Goal: Task Accomplishment & Management: Manage account settings

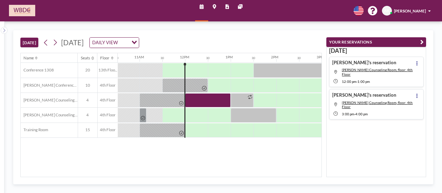
scroll to position [0, 494]
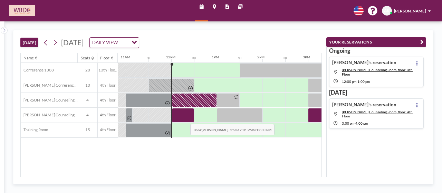
click at [185, 118] on div at bounding box center [183, 115] width 22 height 14
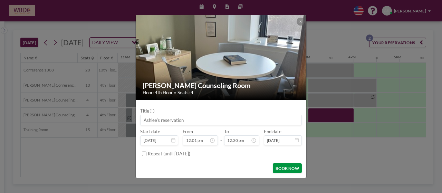
click at [281, 167] on button "BOOK NOW" at bounding box center [287, 168] width 29 height 10
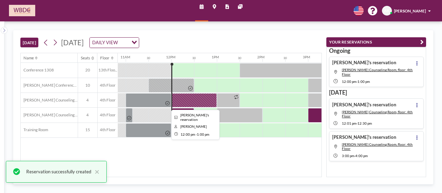
click at [196, 98] on div at bounding box center [194, 100] width 46 height 14
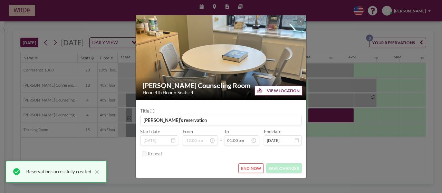
click at [249, 170] on button "END NOW" at bounding box center [251, 168] width 26 height 10
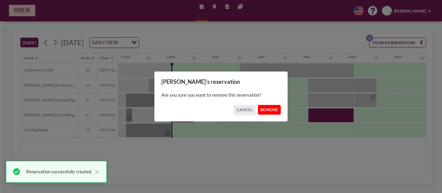
click at [272, 107] on button "REMOVE" at bounding box center [269, 110] width 23 height 10
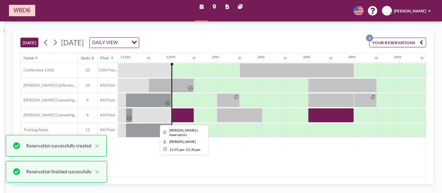
click at [184, 117] on div at bounding box center [183, 115] width 22 height 14
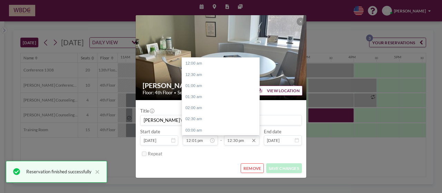
scroll to position [278, 0]
click at [213, 74] on div "01:00 pm" at bounding box center [222, 74] width 81 height 11
type input "01:00 pm"
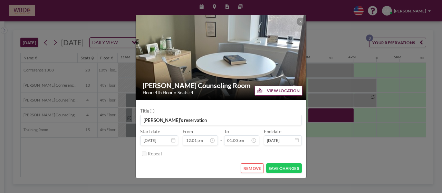
scroll to position [289, 0]
click at [284, 166] on button "SAVE CHANGES" at bounding box center [284, 168] width 36 height 10
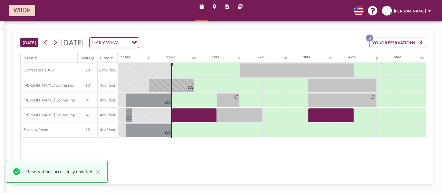
click at [191, 156] on div "Name Seats Floor 12AM 30 1AM 30 2AM 30 3AM 30 4AM 30 5AM 30 6AM 30 7AM 30 8AM 3…" at bounding box center [224, 115] width 406 height 124
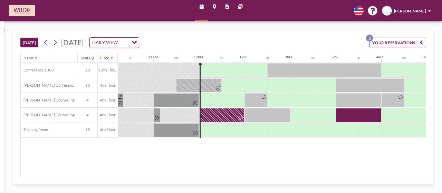
scroll to position [0, 494]
